Goal: Check status: Check status

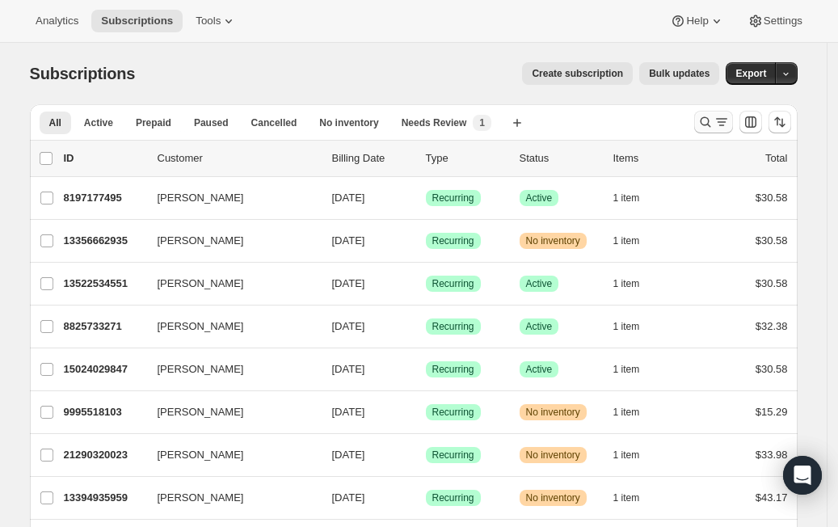
click at [713, 127] on icon "Search and filter results" at bounding box center [705, 122] width 16 height 16
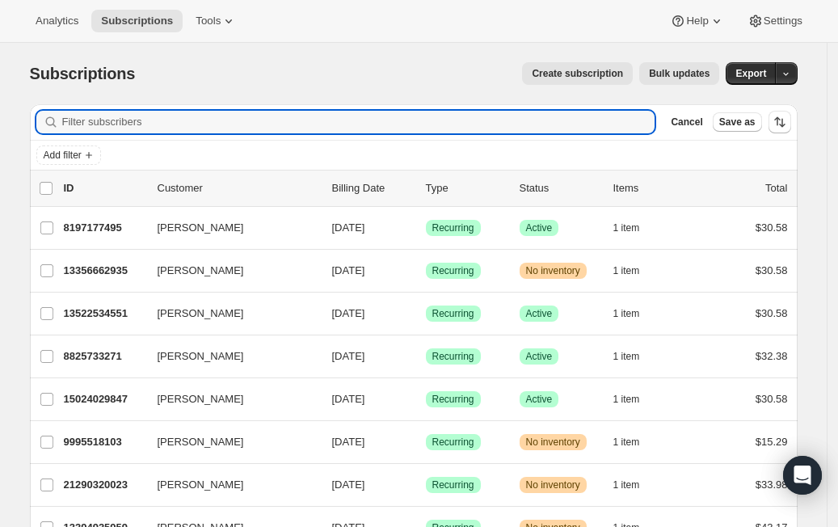
paste input "[EMAIL_ADDRESS][DOMAIN_NAME]"
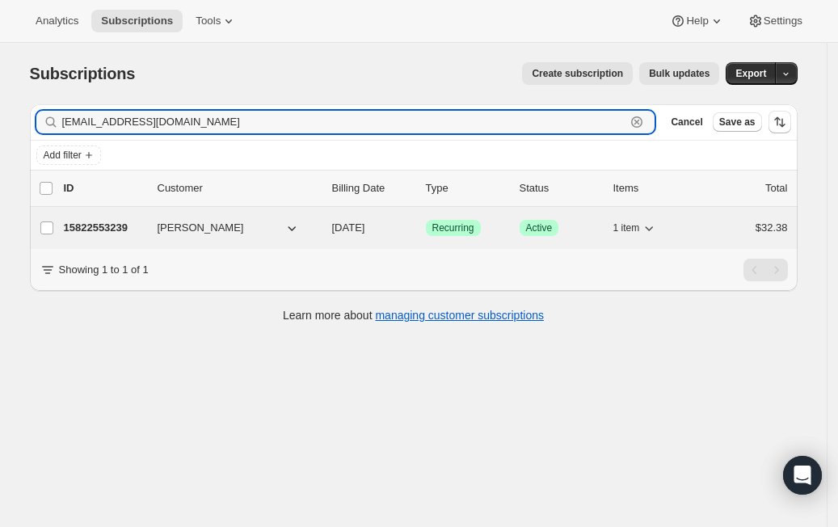
type input "[EMAIL_ADDRESS][DOMAIN_NAME]"
click at [137, 236] on p "15822553239" at bounding box center [104, 228] width 81 height 16
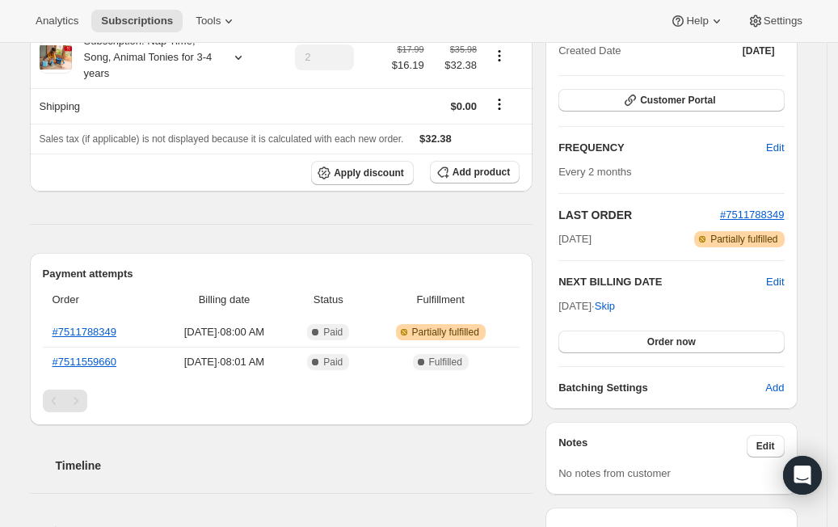
scroll to position [215, 0]
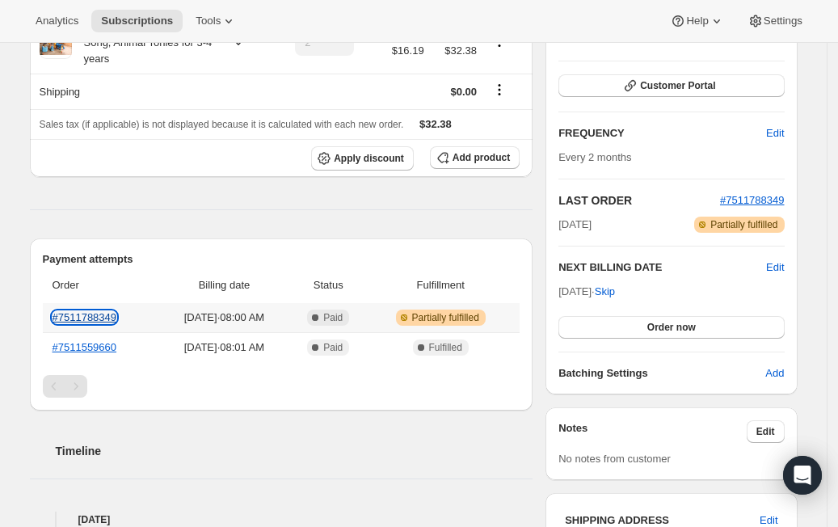
click at [95, 323] on link "#7511788349" at bounding box center [85, 317] width 65 height 12
